Goal: Transaction & Acquisition: Purchase product/service

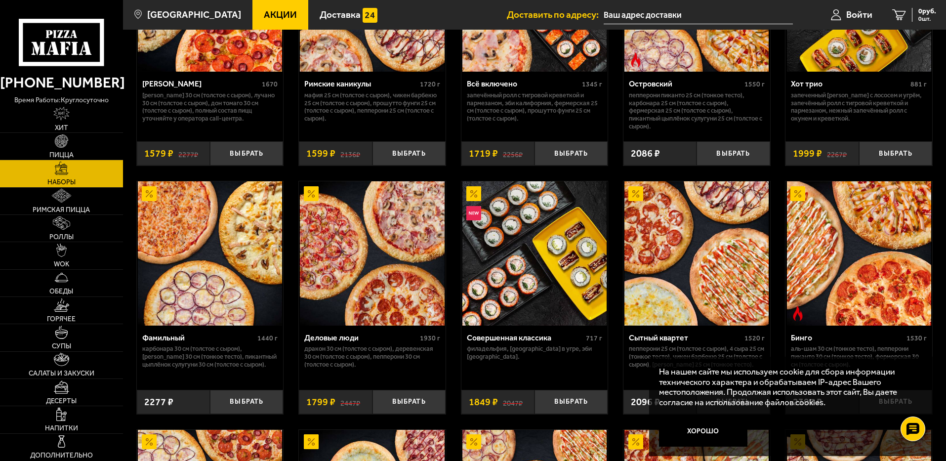
scroll to position [666, 0]
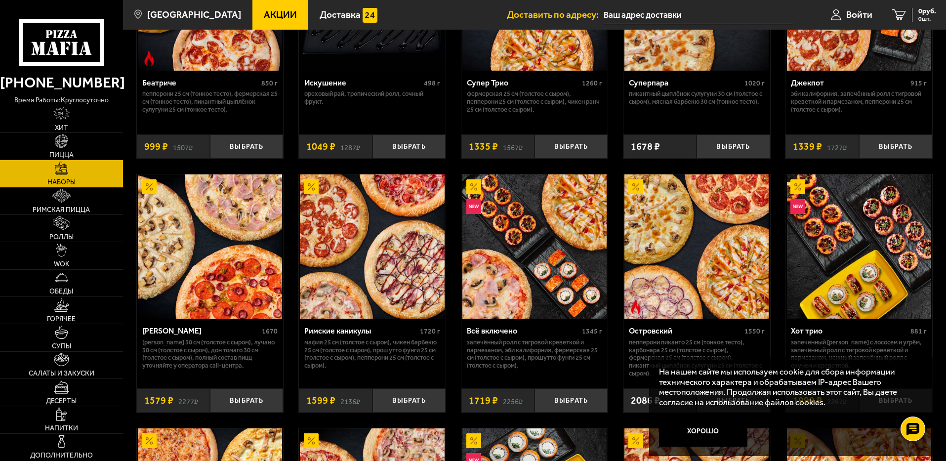
click at [890, 277] on img at bounding box center [859, 246] width 144 height 144
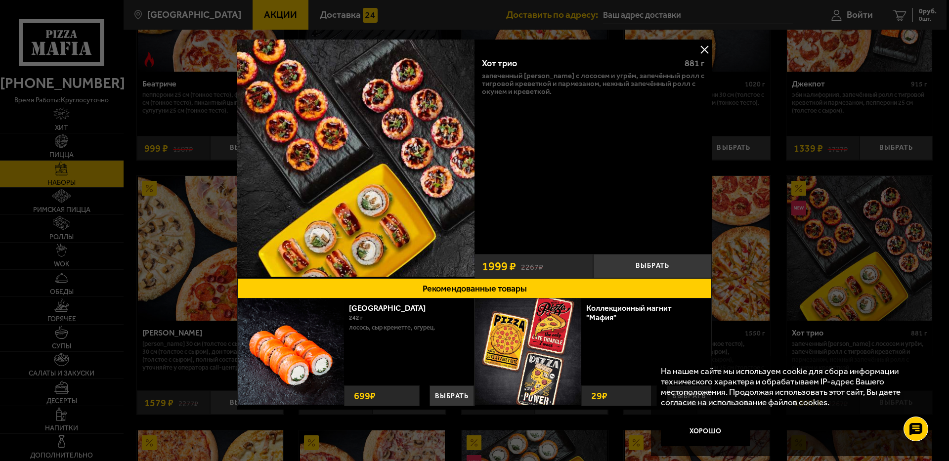
click at [708, 46] on button at bounding box center [704, 49] width 15 height 15
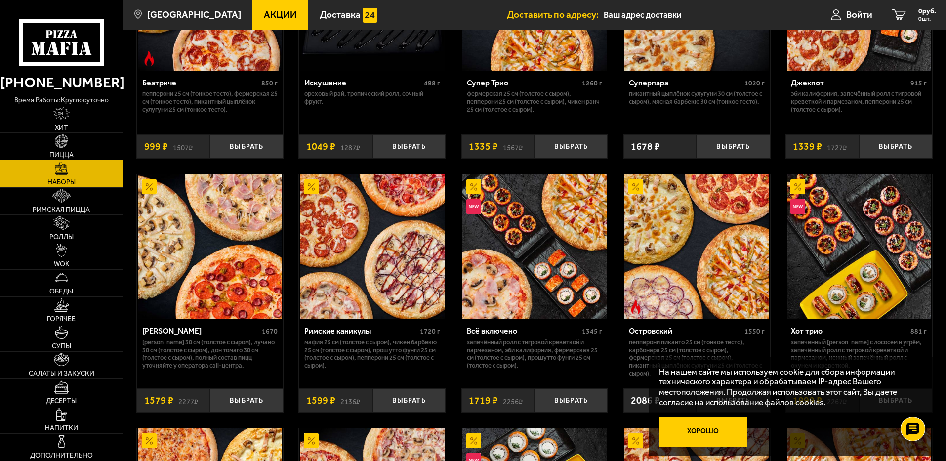
click at [716, 434] on button "Хорошо" at bounding box center [703, 432] width 89 height 30
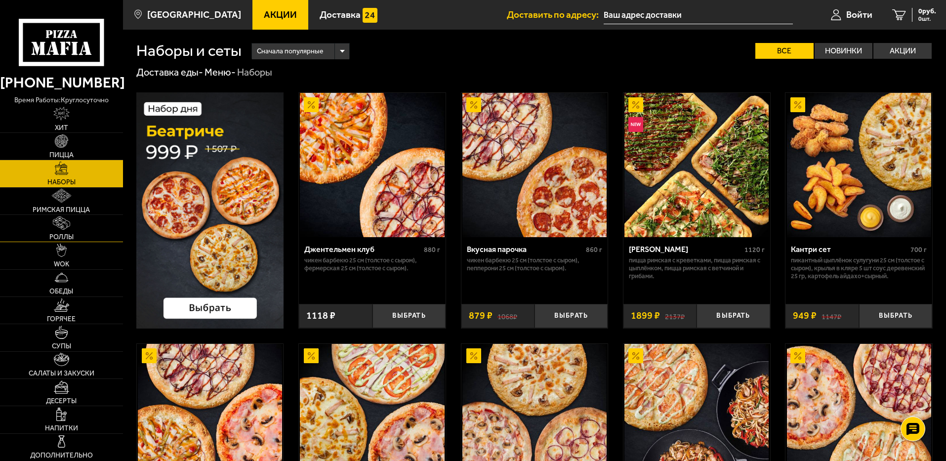
click at [62, 227] on img at bounding box center [61, 222] width 17 height 13
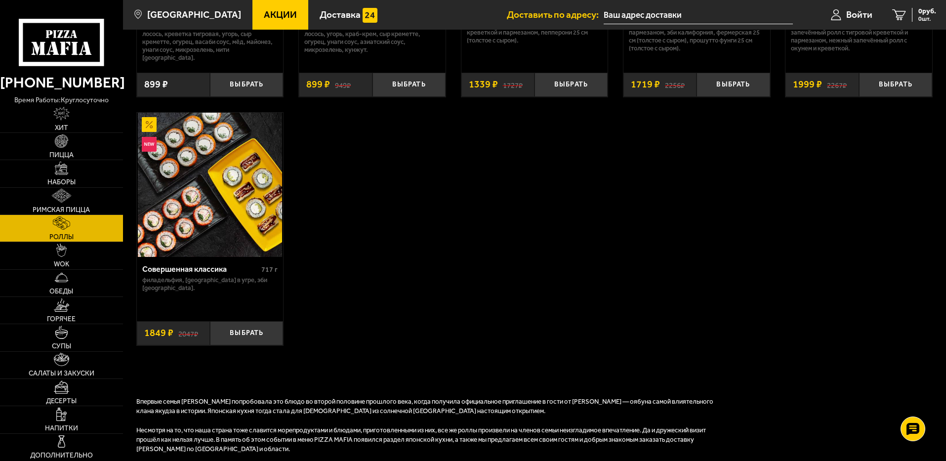
scroll to position [494, 0]
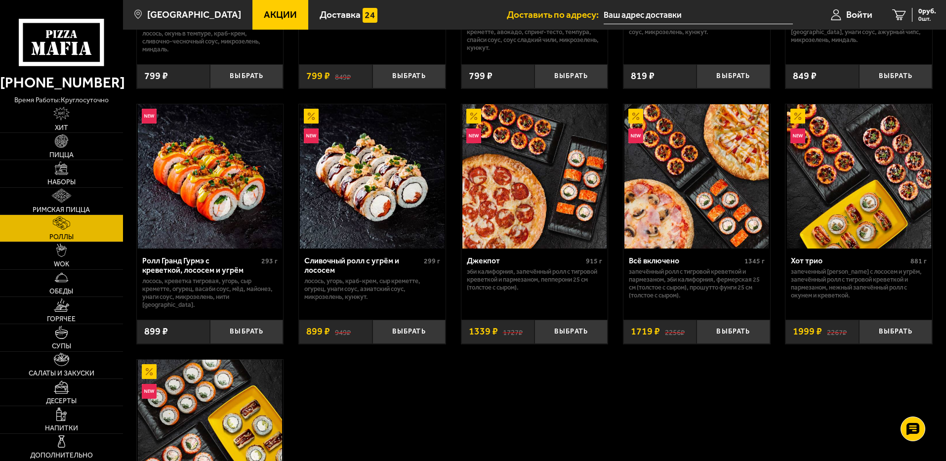
click at [861, 231] on img at bounding box center [859, 176] width 144 height 144
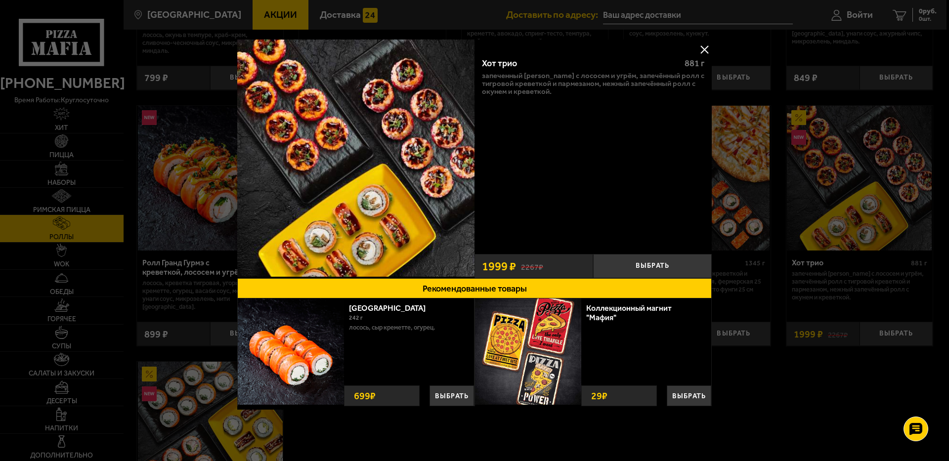
click at [703, 53] on button at bounding box center [704, 49] width 15 height 15
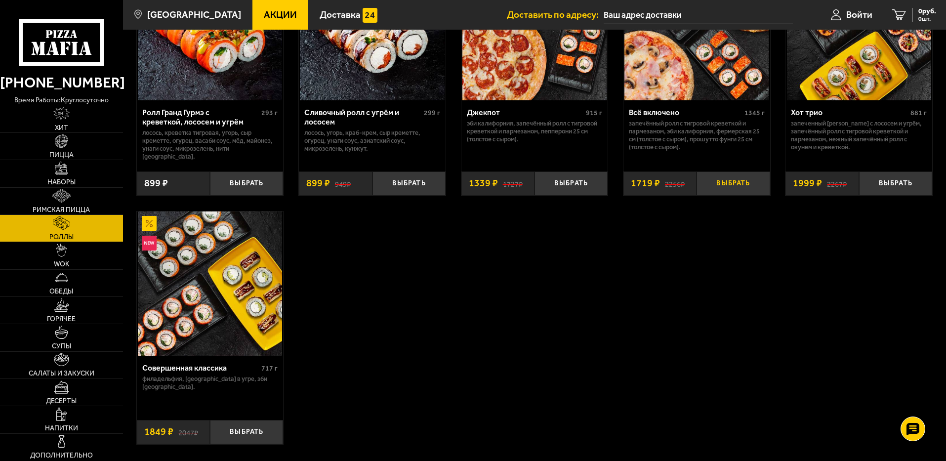
scroll to position [494, 0]
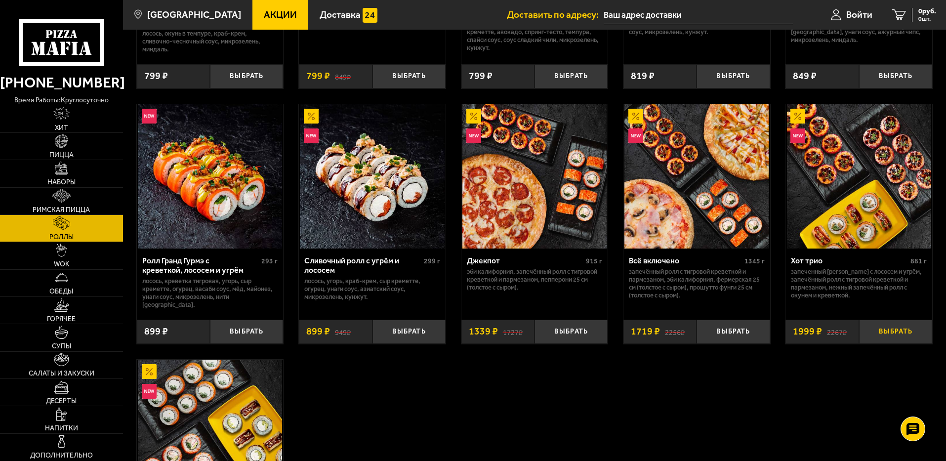
click at [890, 331] on button "Выбрать" at bounding box center [895, 332] width 73 height 24
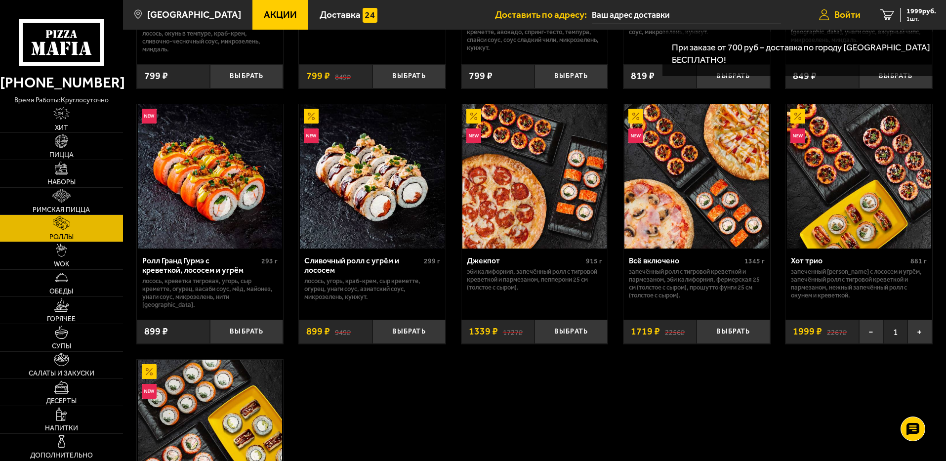
click at [845, 8] on link "Войти" at bounding box center [839, 15] width 61 height 30
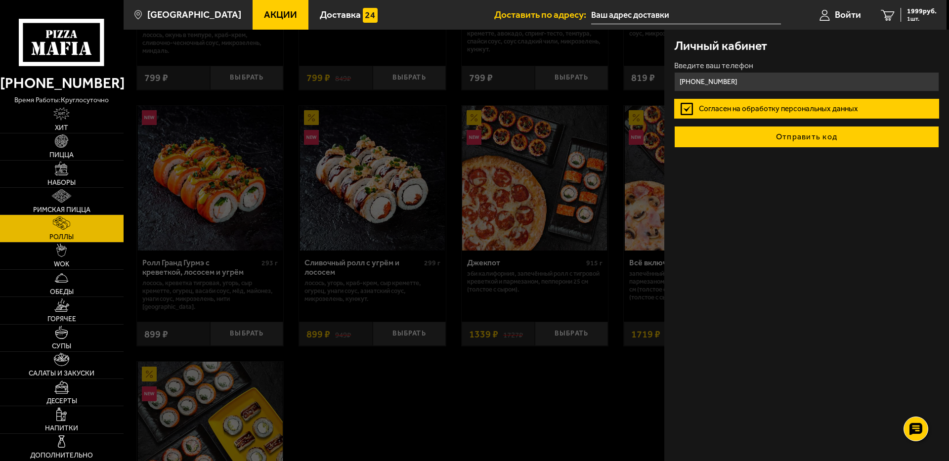
type input "[PHONE_NUMBER]"
click at [824, 133] on button "Отправить код" at bounding box center [806, 137] width 265 height 22
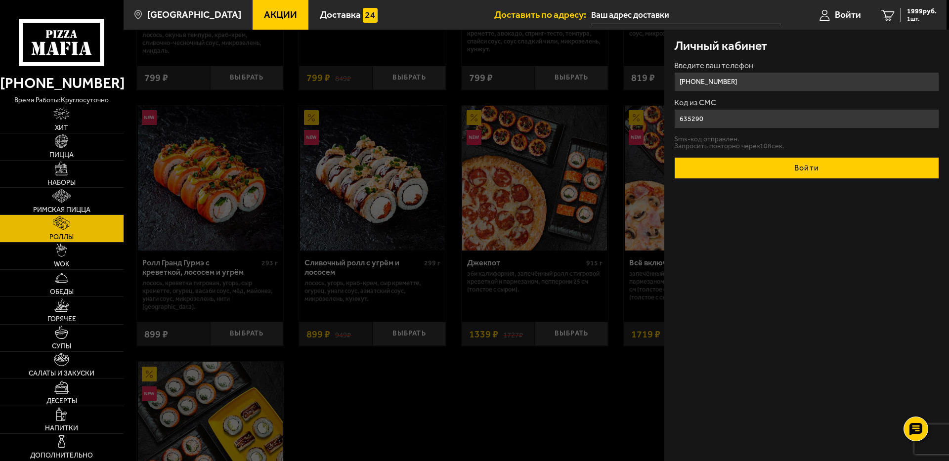
type input "635290"
click at [799, 160] on button "Войти" at bounding box center [806, 168] width 265 height 22
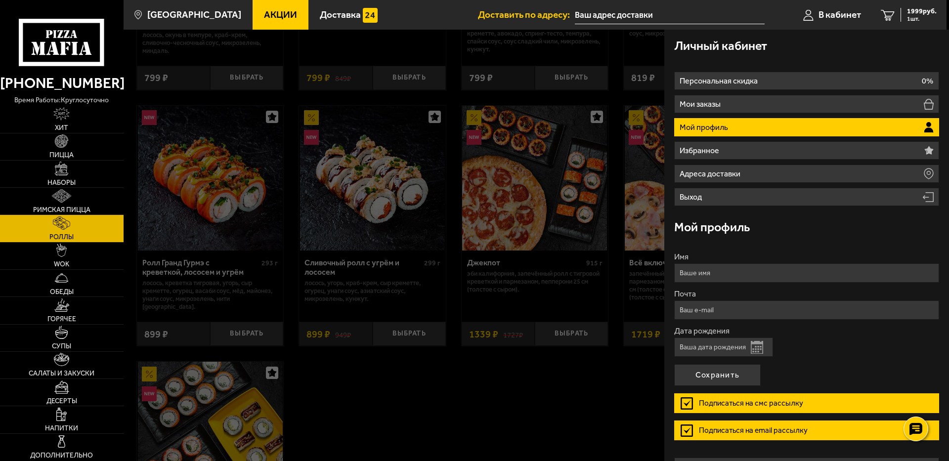
click at [751, 267] on input "Имя" at bounding box center [806, 272] width 265 height 19
type input "[PERSON_NAME]"
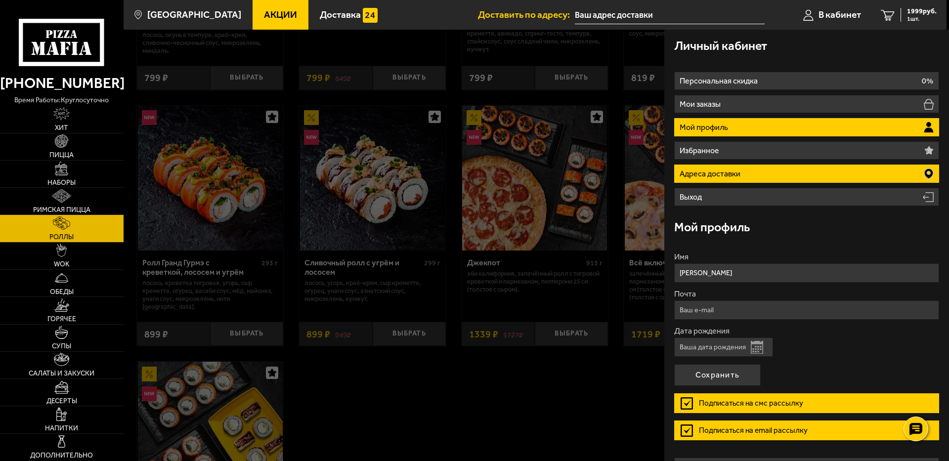
click at [782, 180] on li "Адреса доставки" at bounding box center [806, 174] width 265 height 18
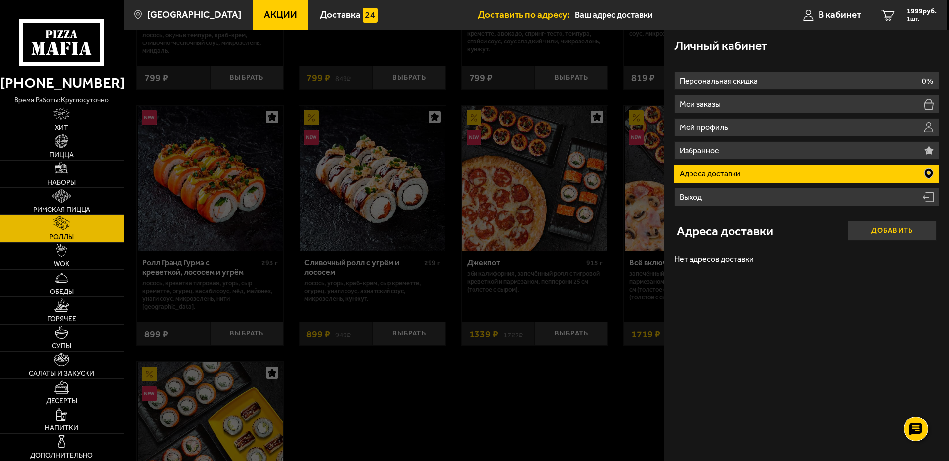
click at [891, 231] on button "Добавить" at bounding box center [891, 231] width 89 height 20
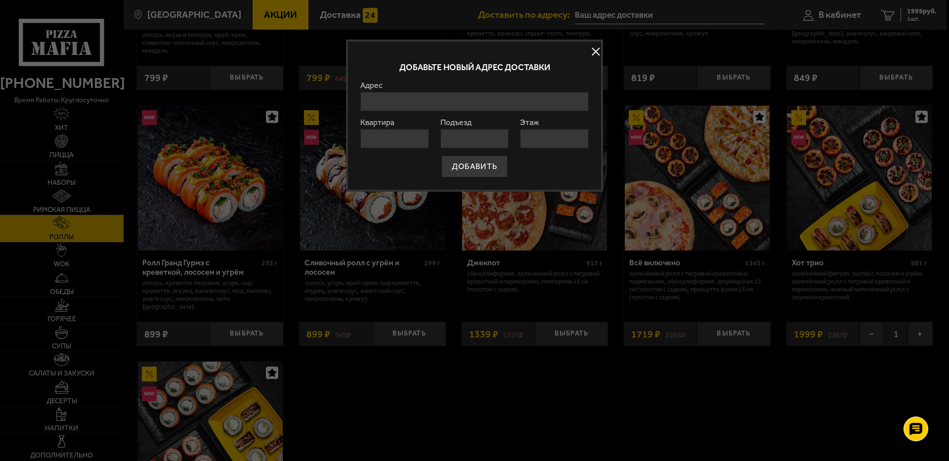
click at [404, 102] on input "Адрес" at bounding box center [474, 101] width 228 height 19
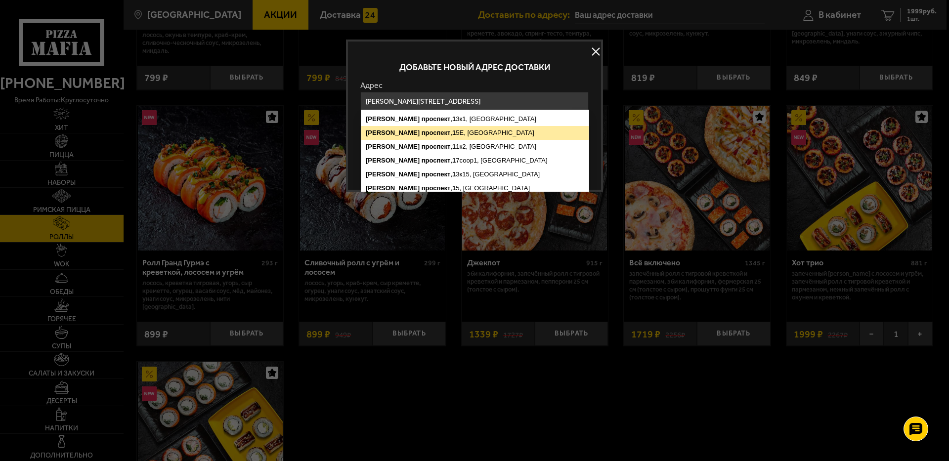
click at [440, 131] on ymaps "[PERSON_NAME][STREET_ADDRESS]" at bounding box center [474, 133] width 227 height 14
type input "[STREET_ADDRESS][PERSON_NAME]"
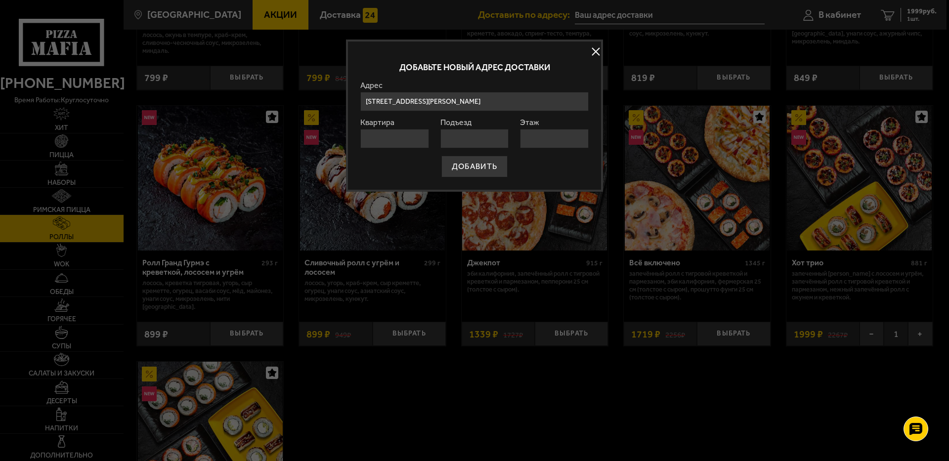
click at [413, 138] on input "Квартира" at bounding box center [394, 138] width 69 height 19
type input "401"
click at [533, 133] on input "Этаж" at bounding box center [554, 138] width 69 height 19
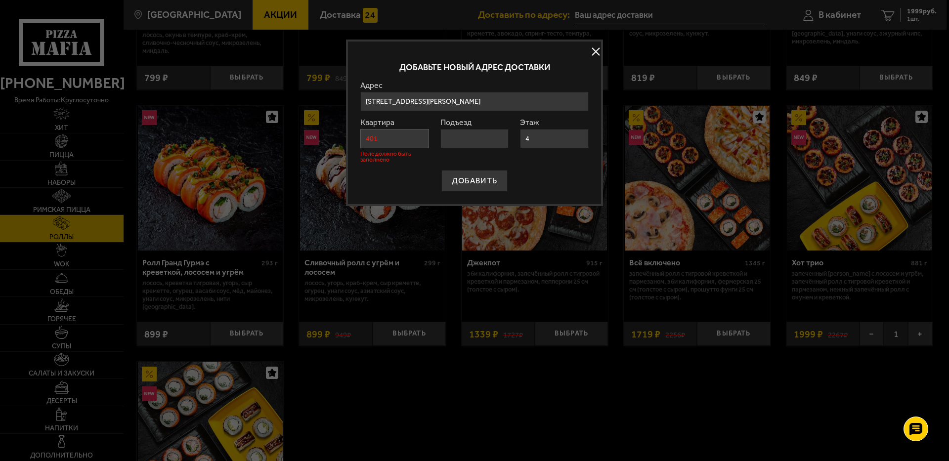
type input "4"
click at [392, 137] on input "401" at bounding box center [394, 138] width 69 height 19
click at [508, 152] on div "Подъезд" at bounding box center [474, 141] width 69 height 44
click at [542, 142] on input "4" at bounding box center [554, 138] width 69 height 19
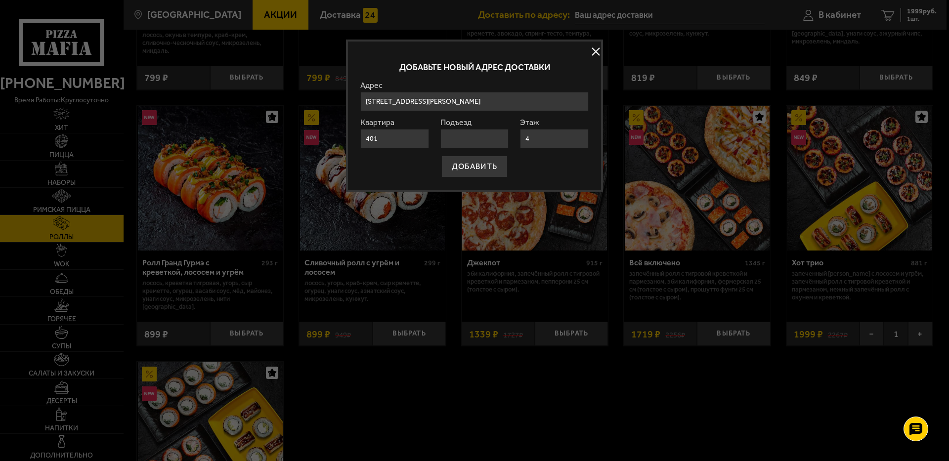
click at [471, 139] on input "Подъезд" at bounding box center [474, 138] width 69 height 19
type input "3"
click at [366, 135] on input "401" at bounding box center [394, 138] width 69 height 19
click at [371, 135] on input "401" at bounding box center [394, 138] width 69 height 19
click at [368, 136] on input "401" at bounding box center [394, 138] width 69 height 19
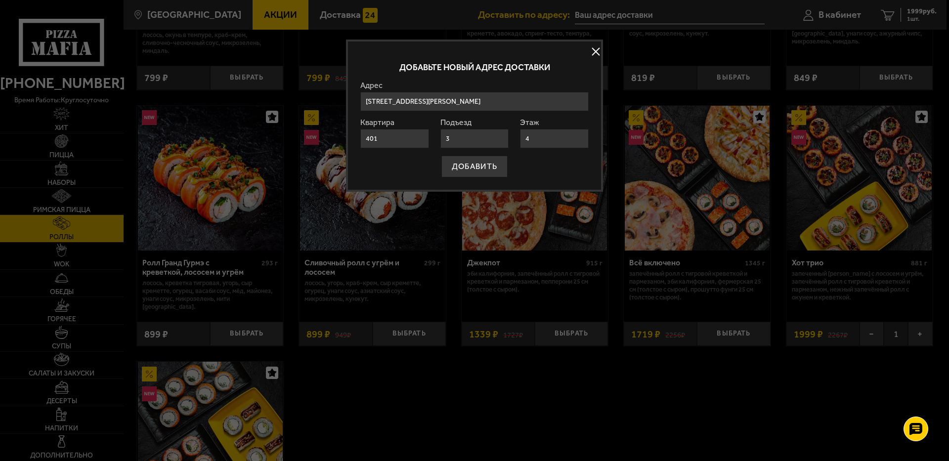
type input "401"
click at [489, 167] on button "ДОБАВИТЬ" at bounding box center [474, 167] width 66 height 22
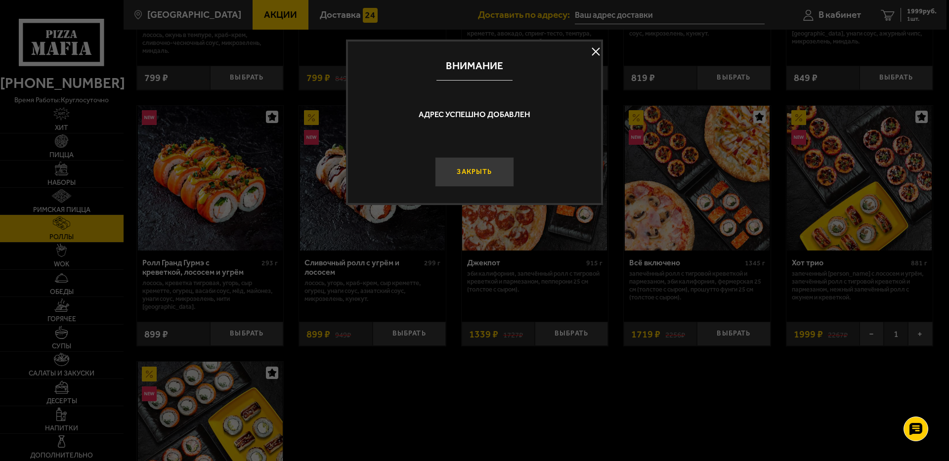
click at [491, 169] on button "Закрыть" at bounding box center [474, 172] width 79 height 30
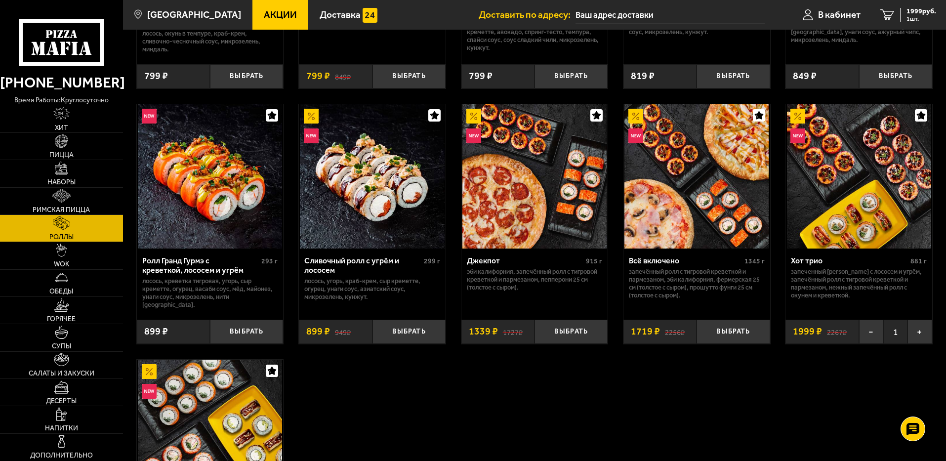
click at [850, 209] on img at bounding box center [859, 176] width 144 height 144
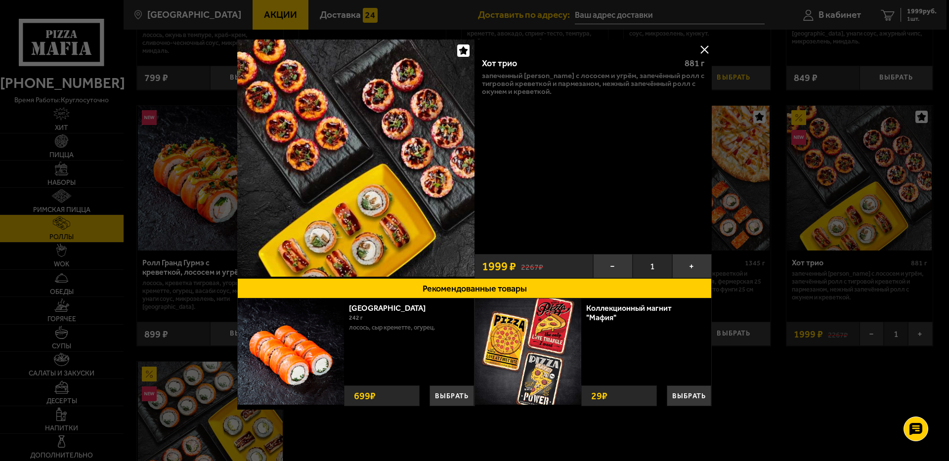
drag, startPoint x: 703, startPoint y: 46, endPoint x: 712, endPoint y: 71, distance: 26.6
click at [703, 46] on button at bounding box center [704, 49] width 15 height 15
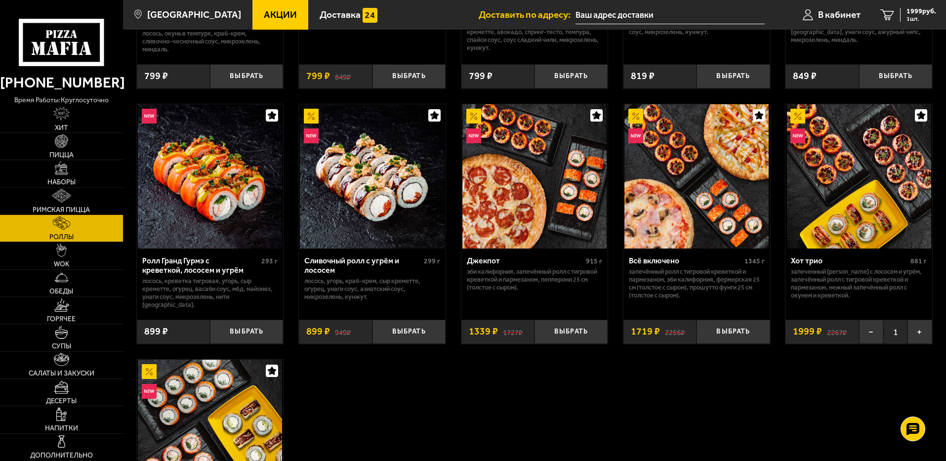
click at [734, 202] on img at bounding box center [697, 176] width 144 height 144
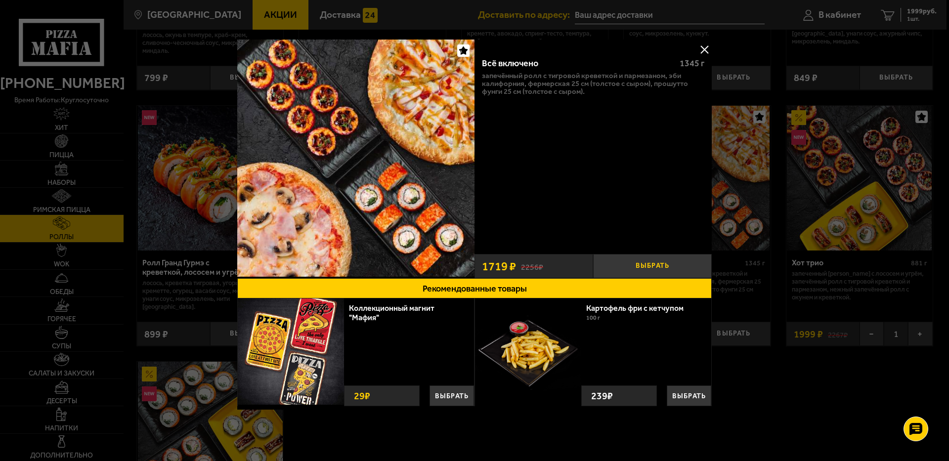
click at [662, 270] on button "Выбрать" at bounding box center [652, 266] width 119 height 24
click at [707, 47] on button at bounding box center [704, 49] width 15 height 15
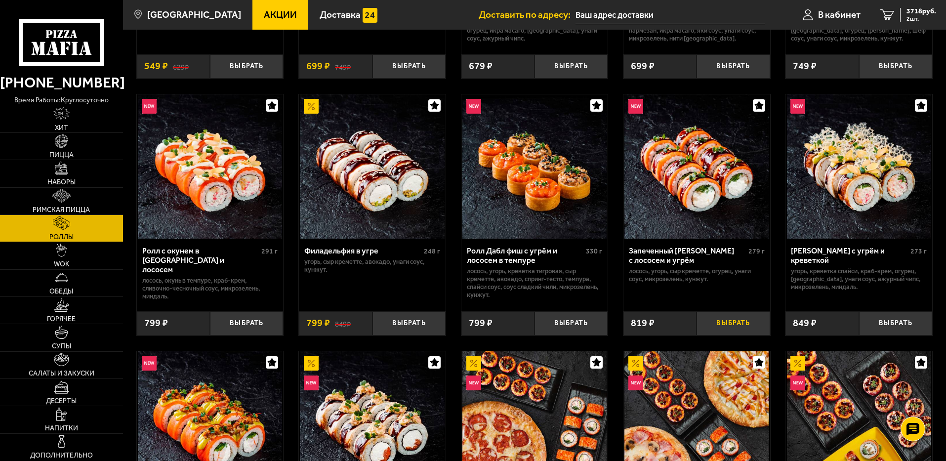
scroll to position [445, 0]
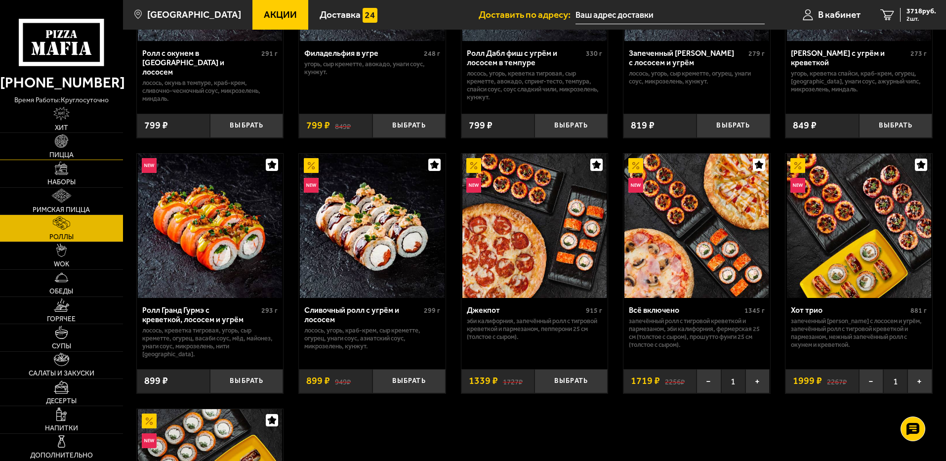
click at [66, 148] on img at bounding box center [61, 140] width 13 height 13
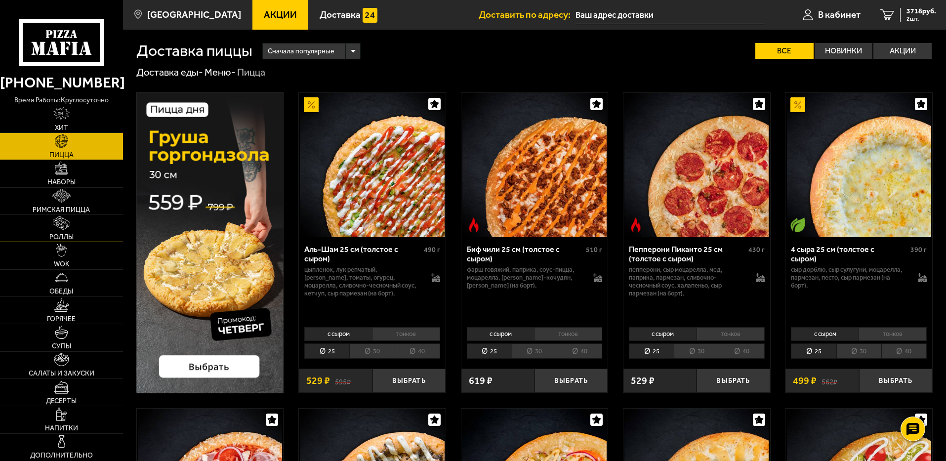
click at [67, 234] on span "Роллы" at bounding box center [61, 237] width 24 height 7
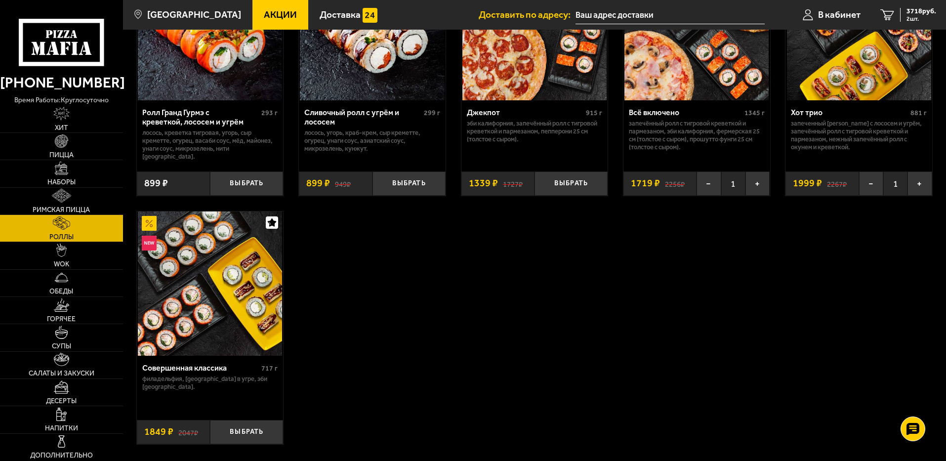
scroll to position [445, 0]
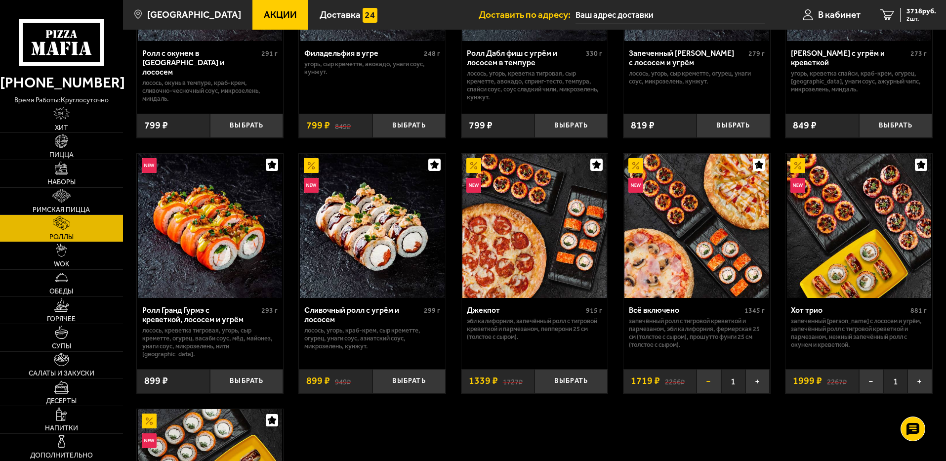
click at [709, 370] on button "−" at bounding box center [709, 381] width 24 height 24
click at [57, 196] on img at bounding box center [61, 195] width 19 height 13
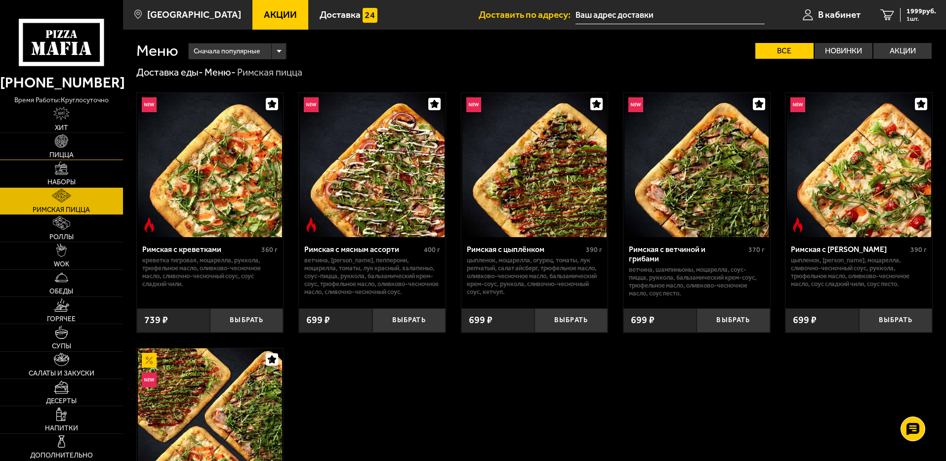
click at [66, 147] on img at bounding box center [61, 140] width 13 height 13
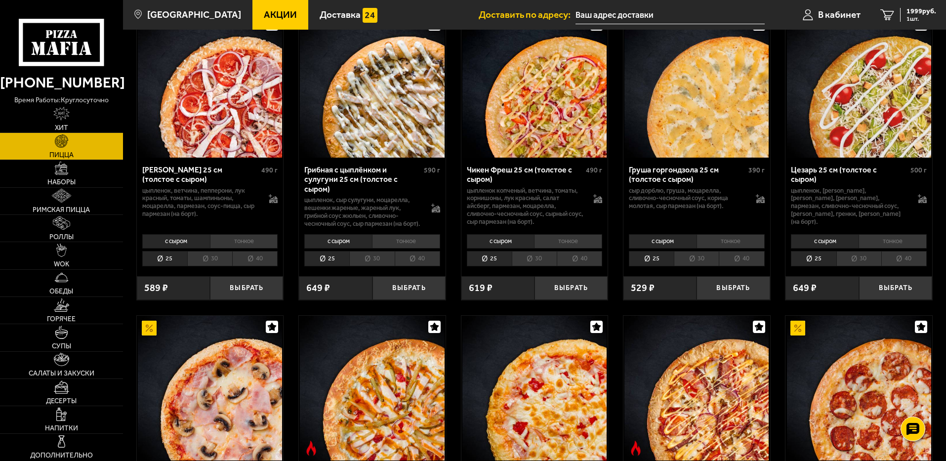
scroll to position [494, 0]
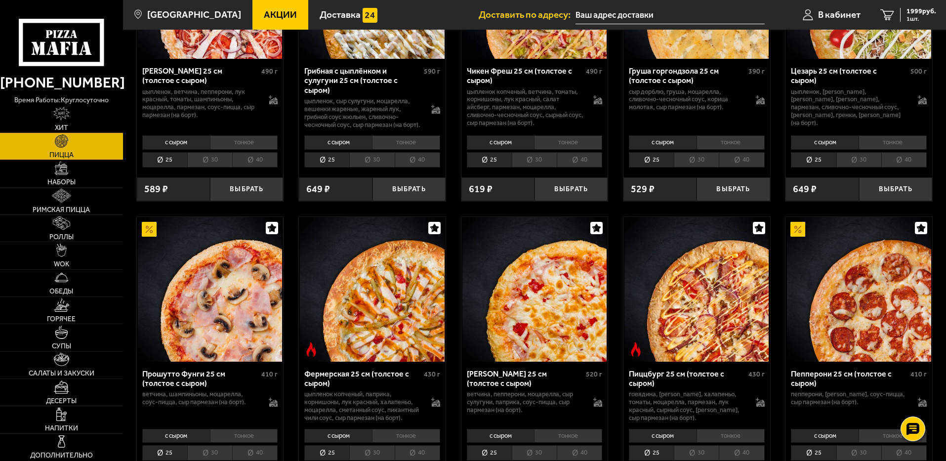
click at [861, 165] on li "30" at bounding box center [859, 159] width 45 height 15
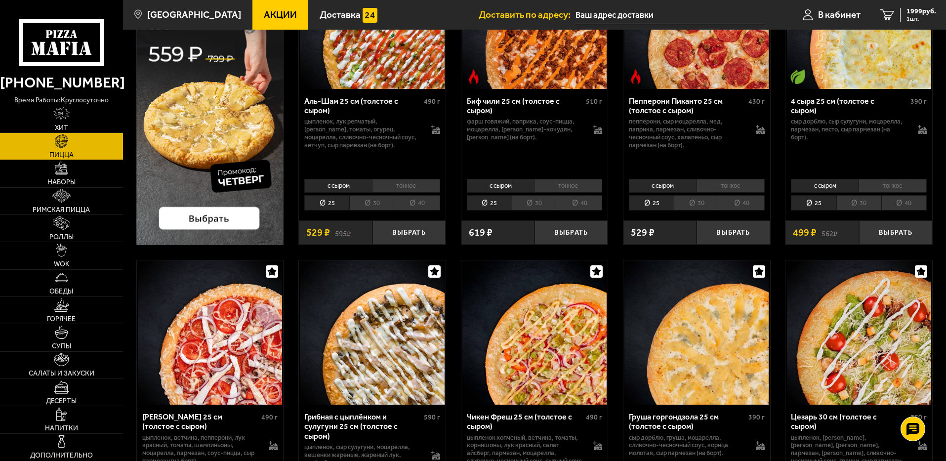
scroll to position [99, 0]
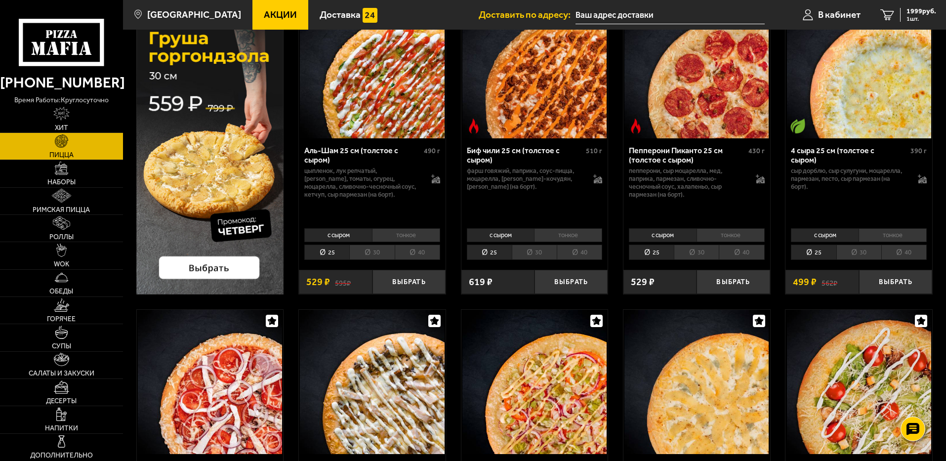
click at [868, 232] on li "тонкое" at bounding box center [893, 235] width 68 height 14
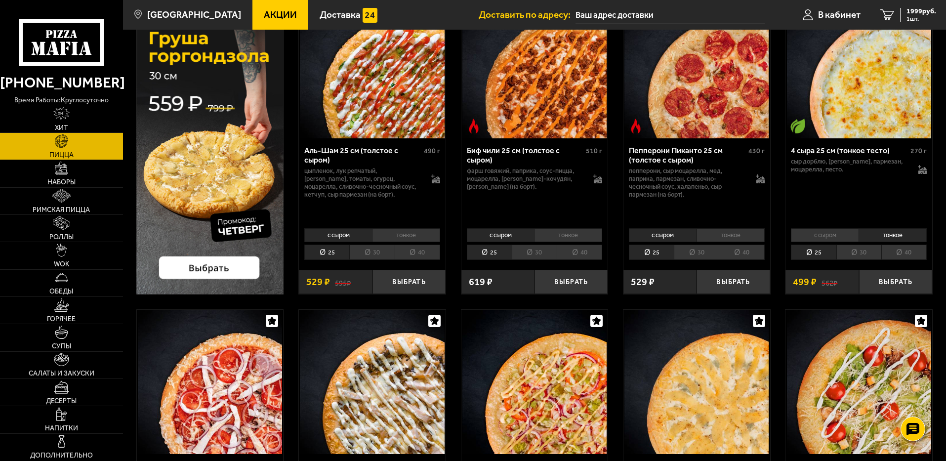
click at [855, 255] on li "30" at bounding box center [859, 252] width 45 height 15
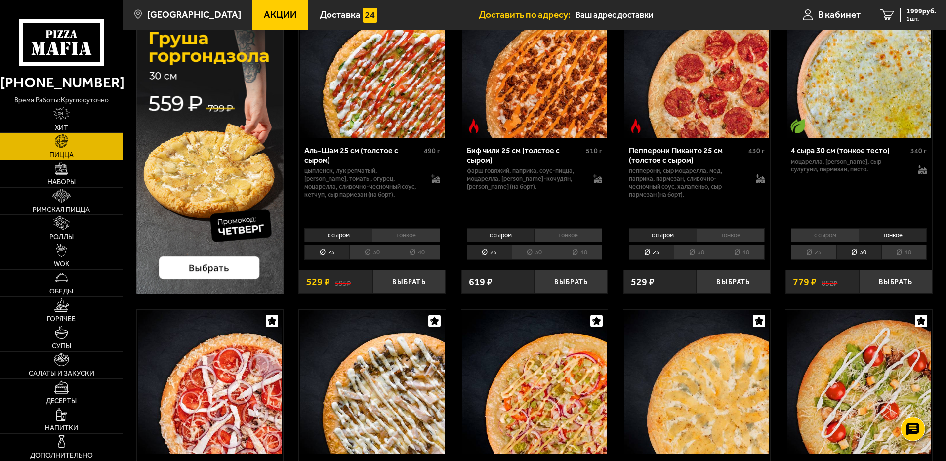
click at [702, 255] on li "30" at bounding box center [696, 252] width 45 height 15
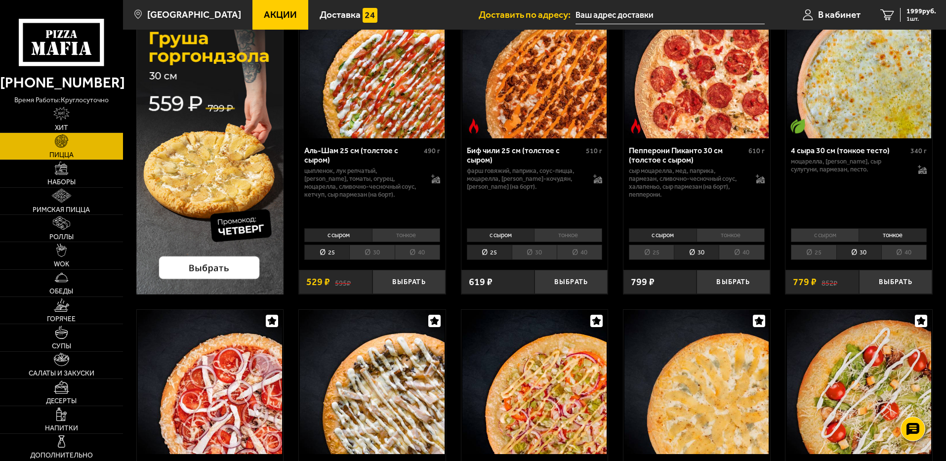
click at [539, 254] on li "30" at bounding box center [534, 252] width 45 height 15
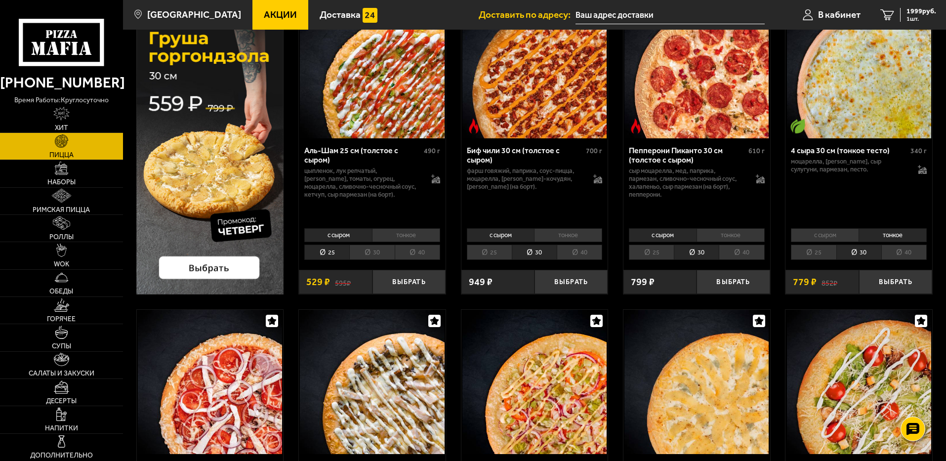
click at [369, 250] on li "30" at bounding box center [371, 252] width 45 height 15
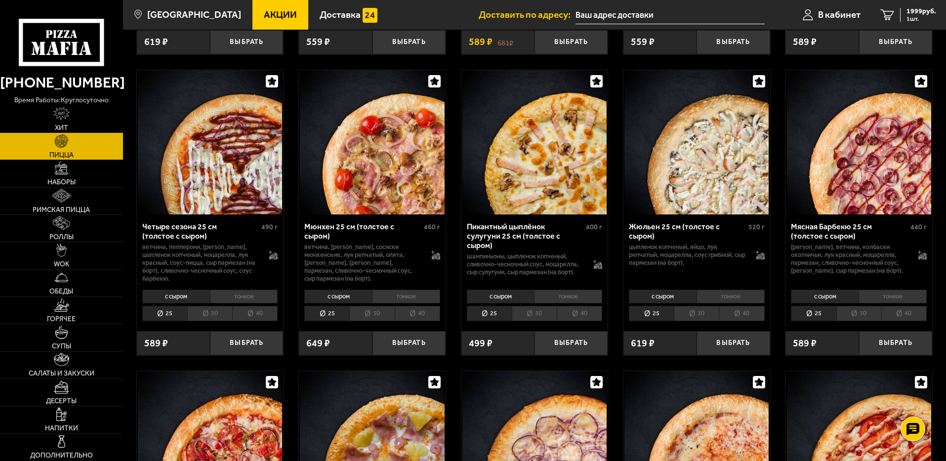
scroll to position [1482, 0]
